Goal: Complete application form

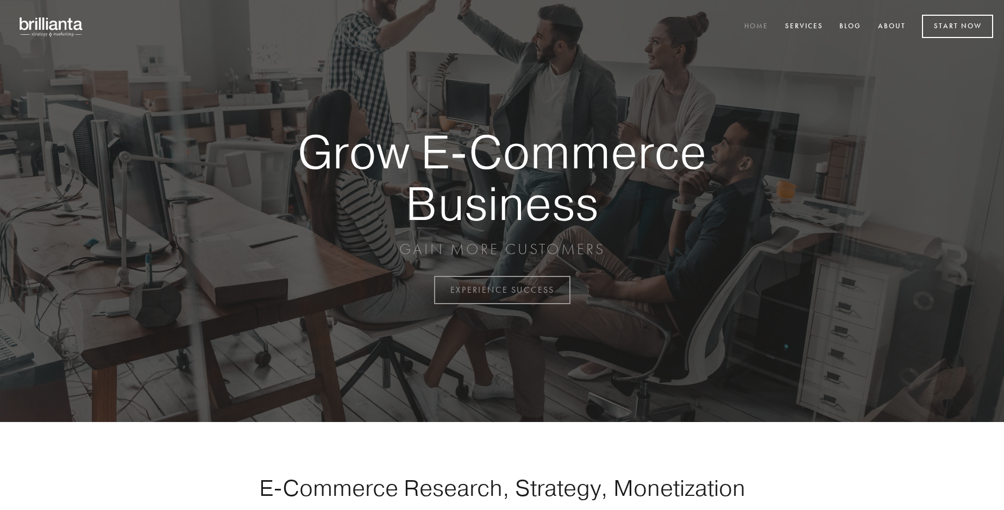
scroll to position [2847, 0]
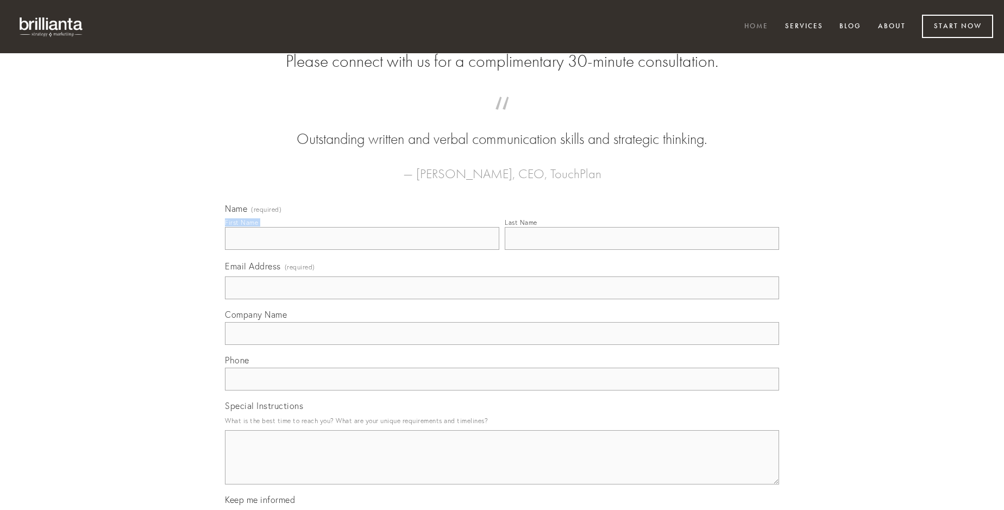
type input "[PERSON_NAME]"
click at [641, 250] on input "Last Name" at bounding box center [642, 238] width 274 height 23
type input "[PERSON_NAME]"
click at [502, 299] on input "Email Address (required)" at bounding box center [502, 287] width 554 height 23
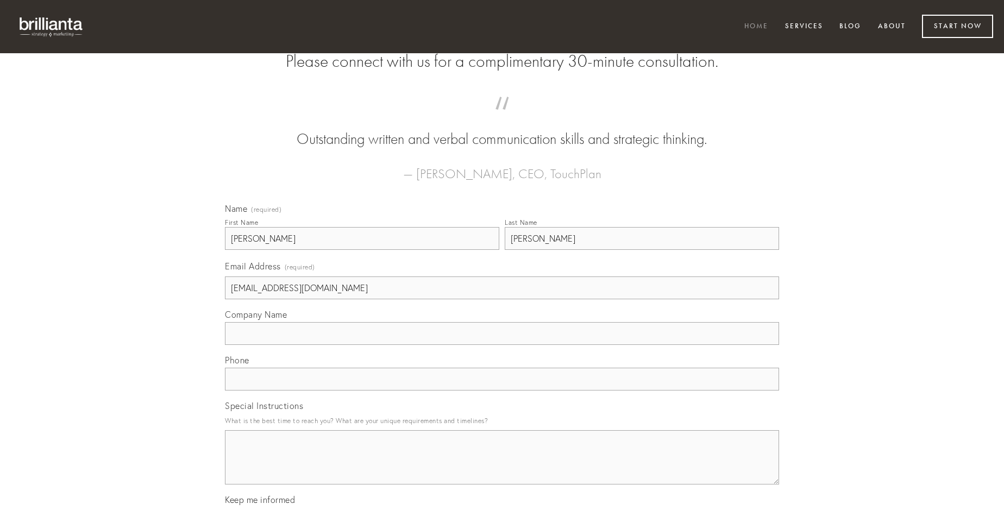
type input "[EMAIL_ADDRESS][DOMAIN_NAME]"
click at [502, 345] on input "Company Name" at bounding box center [502, 333] width 554 height 23
type input "coniuratio"
click at [502, 390] on input "text" at bounding box center [502, 379] width 554 height 23
click at [502, 467] on textarea "Special Instructions" at bounding box center [502, 457] width 554 height 54
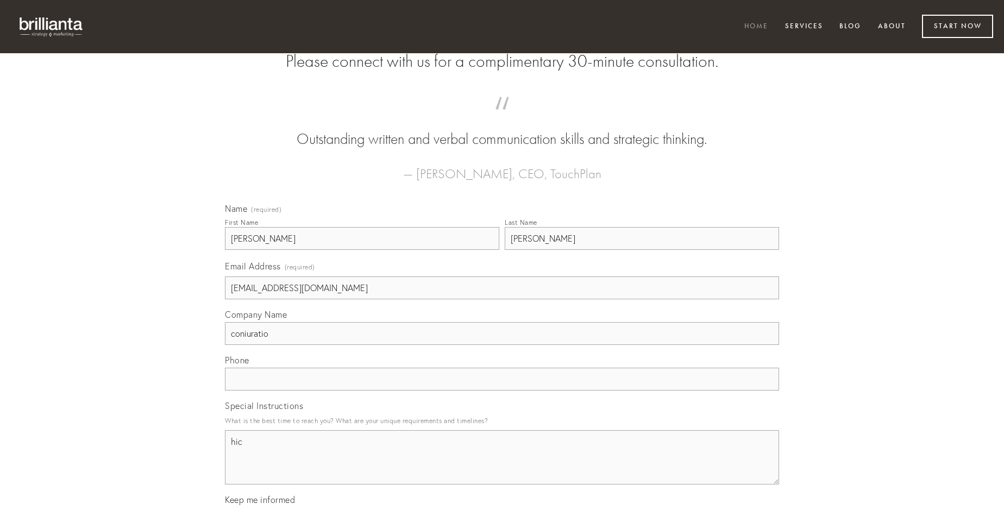
type textarea "hic"
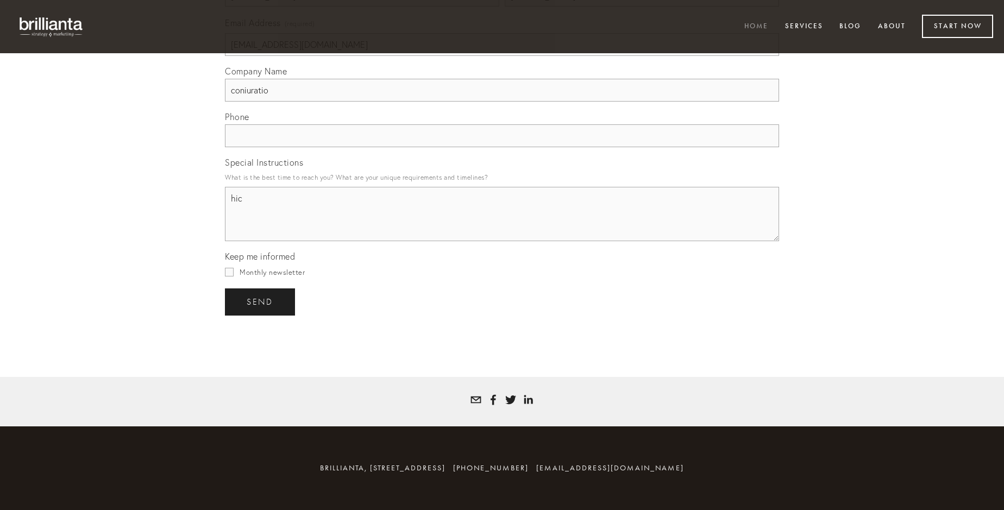
click at [261, 301] on span "send" at bounding box center [260, 302] width 27 height 10
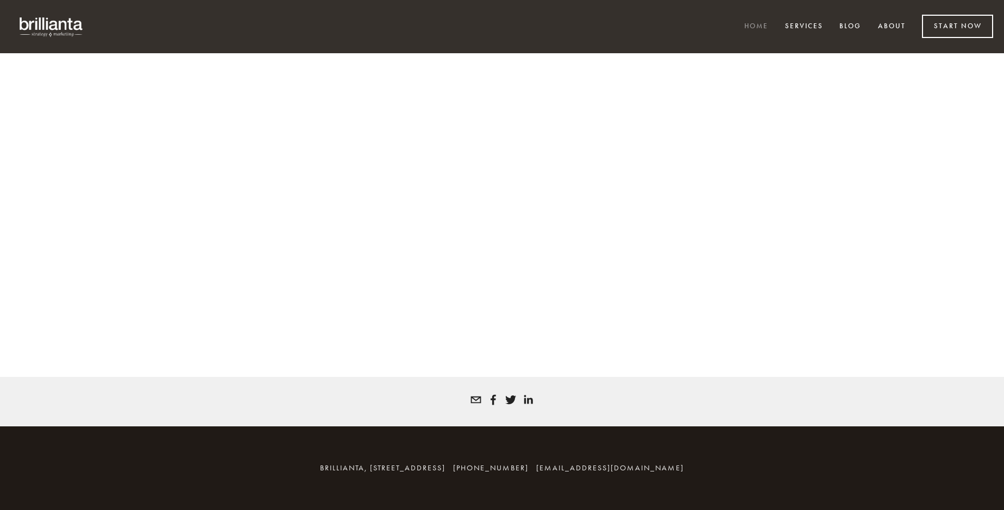
scroll to position [2832, 0]
